Goal: Find specific page/section: Find specific page/section

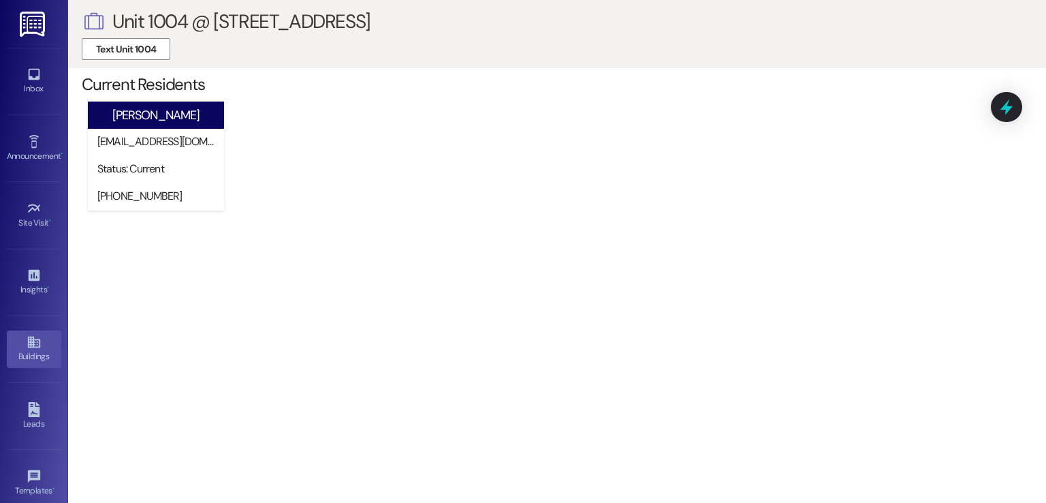
click at [27, 349] on div "Buildings" at bounding box center [34, 356] width 68 height 14
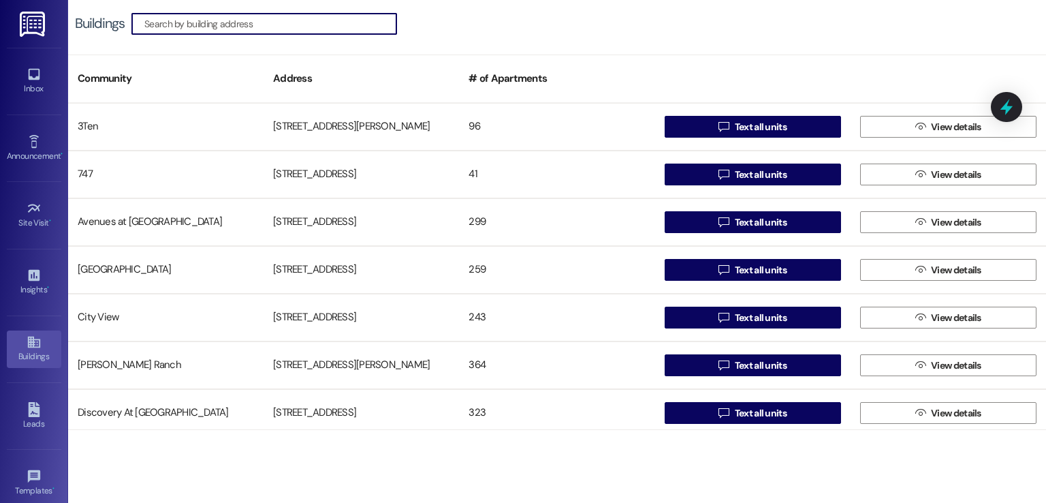
click at [287, 22] on input at bounding box center [270, 23] width 252 height 19
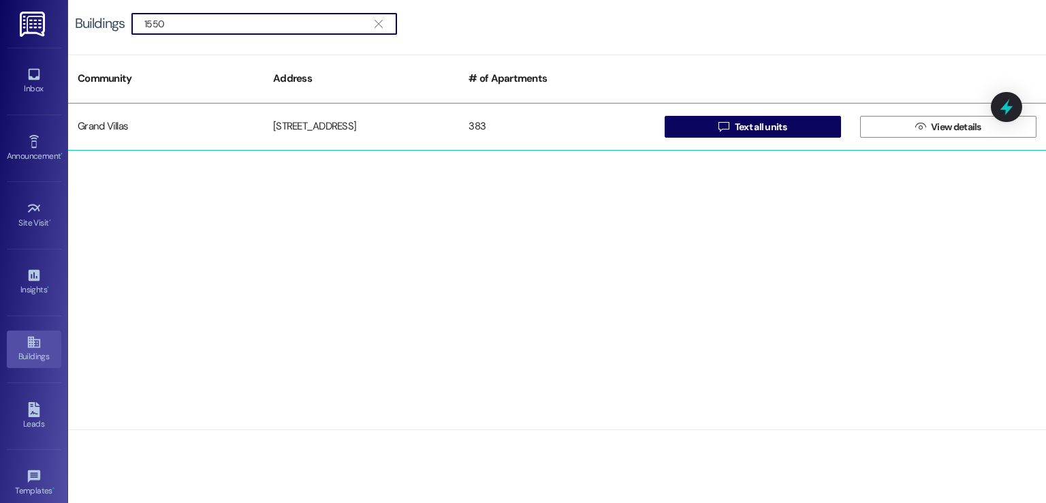
type input "1550"
click at [324, 117] on div "[STREET_ADDRESS]" at bounding box center [361, 126] width 195 height 27
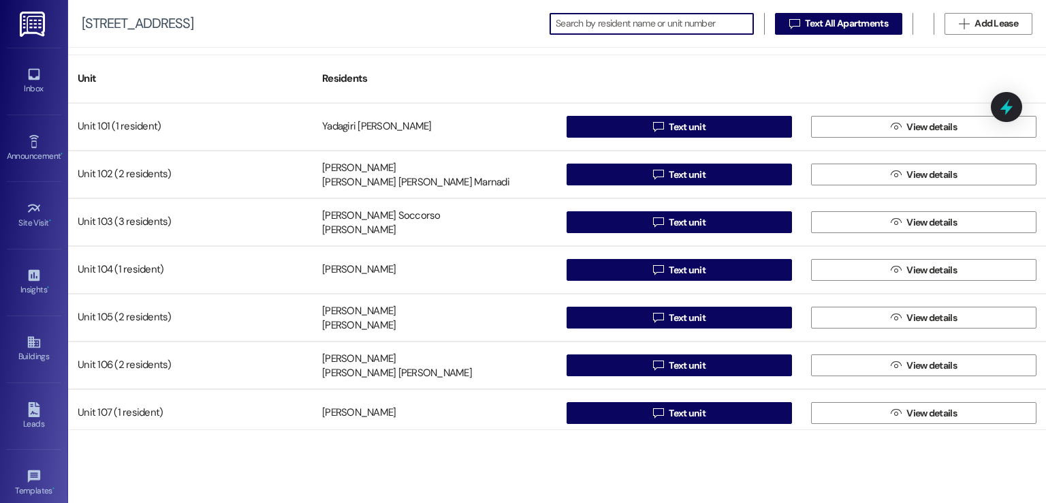
click at [572, 22] on input at bounding box center [655, 23] width 198 height 19
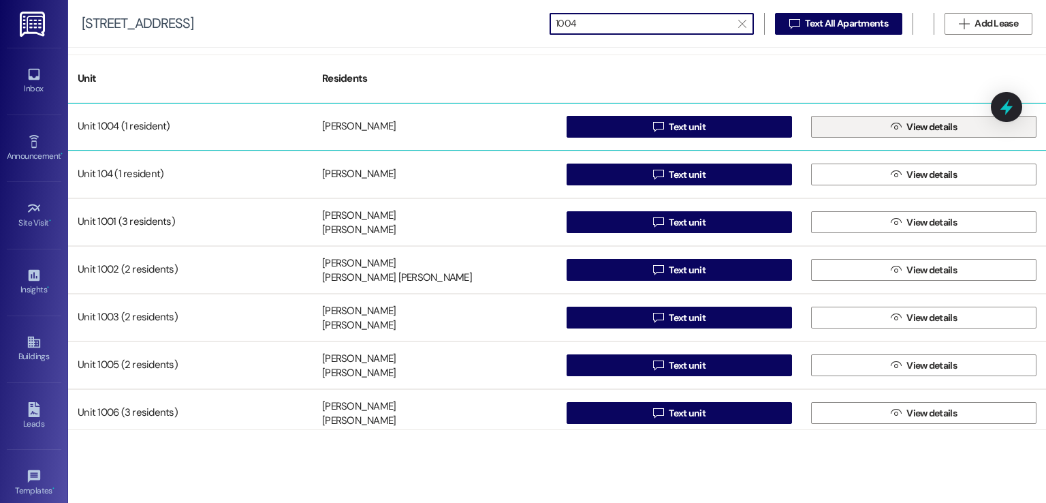
type input "1004"
click at [897, 131] on span " View details" at bounding box center [924, 126] width 72 height 20
